Goal: Navigation & Orientation: Go to known website

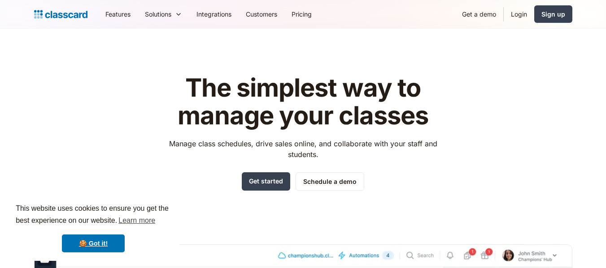
drag, startPoint x: 0, startPoint y: 0, endPoint x: 491, endPoint y: 43, distance: 493.1
click at [491, 43] on header "The simplest way to manage your classes Manage class schedules, drive sales onl…" at bounding box center [303, 255] width 606 height 453
click at [522, 17] on link "Login" at bounding box center [518, 14] width 30 height 20
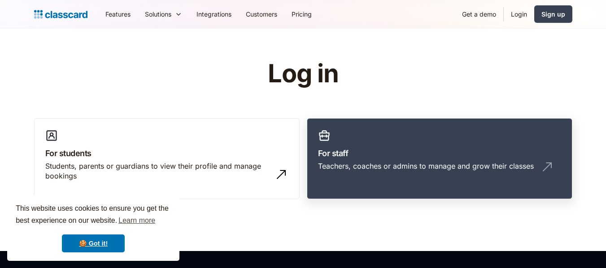
click at [347, 158] on h3 "For staff" at bounding box center [439, 153] width 243 height 12
